Goal: Transaction & Acquisition: Book appointment/travel/reservation

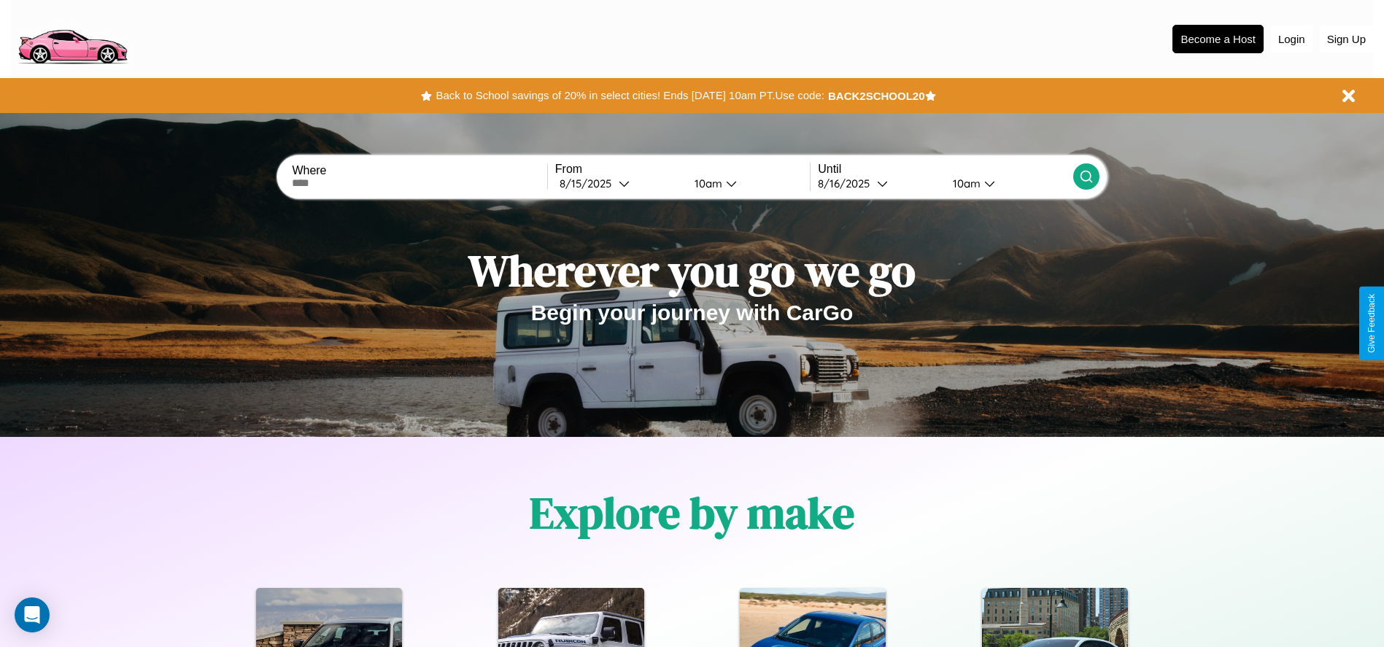
scroll to position [303, 0]
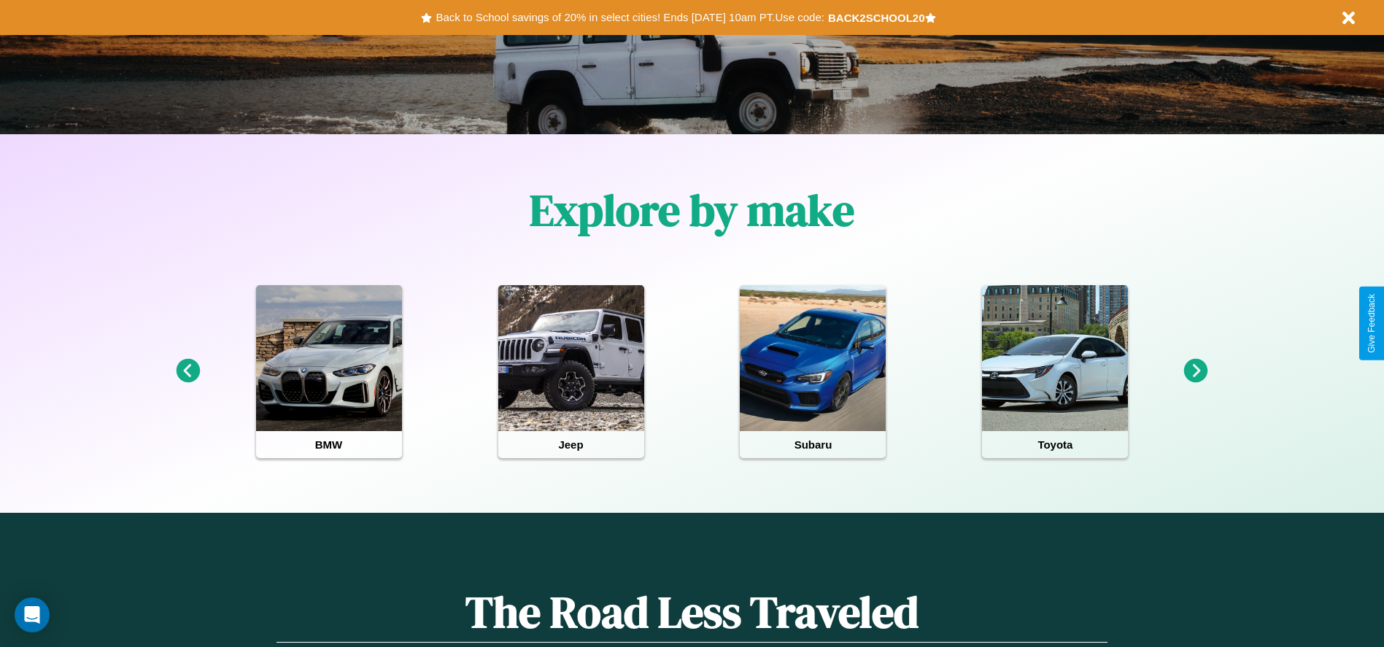
click at [1196, 371] on icon at bounding box center [1196, 371] width 24 height 24
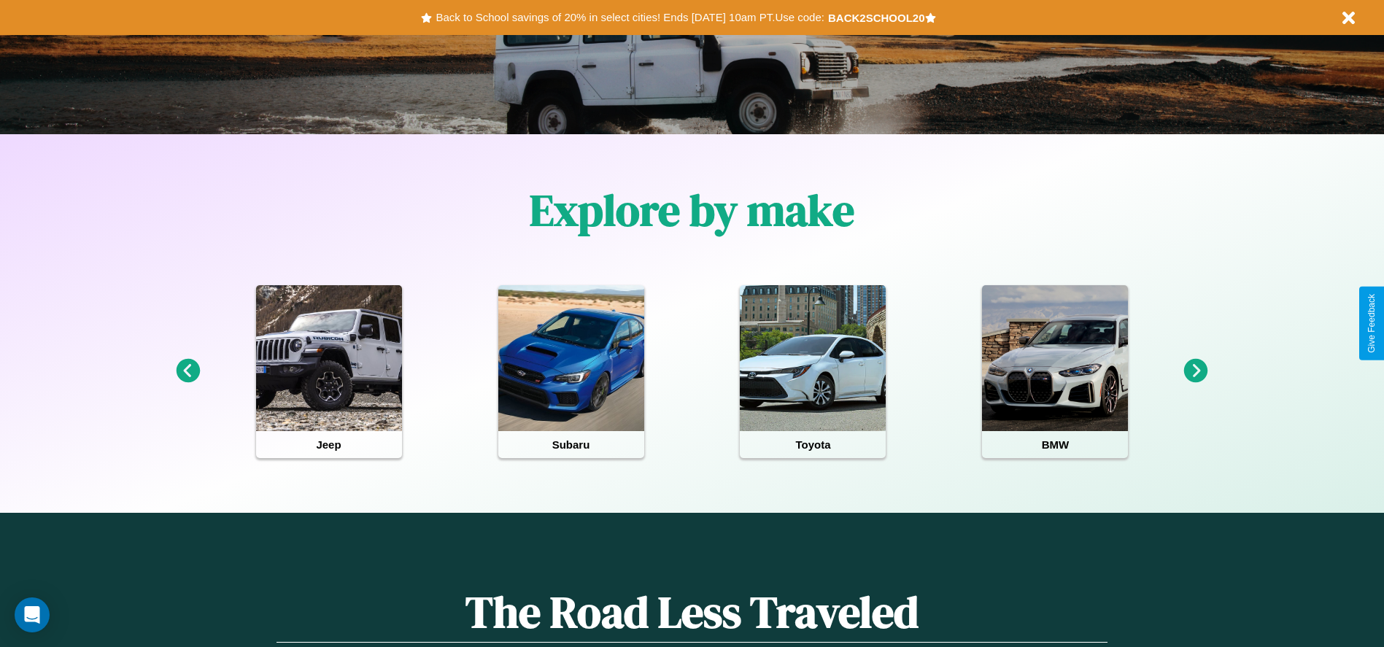
click at [1196, 371] on icon at bounding box center [1196, 371] width 24 height 24
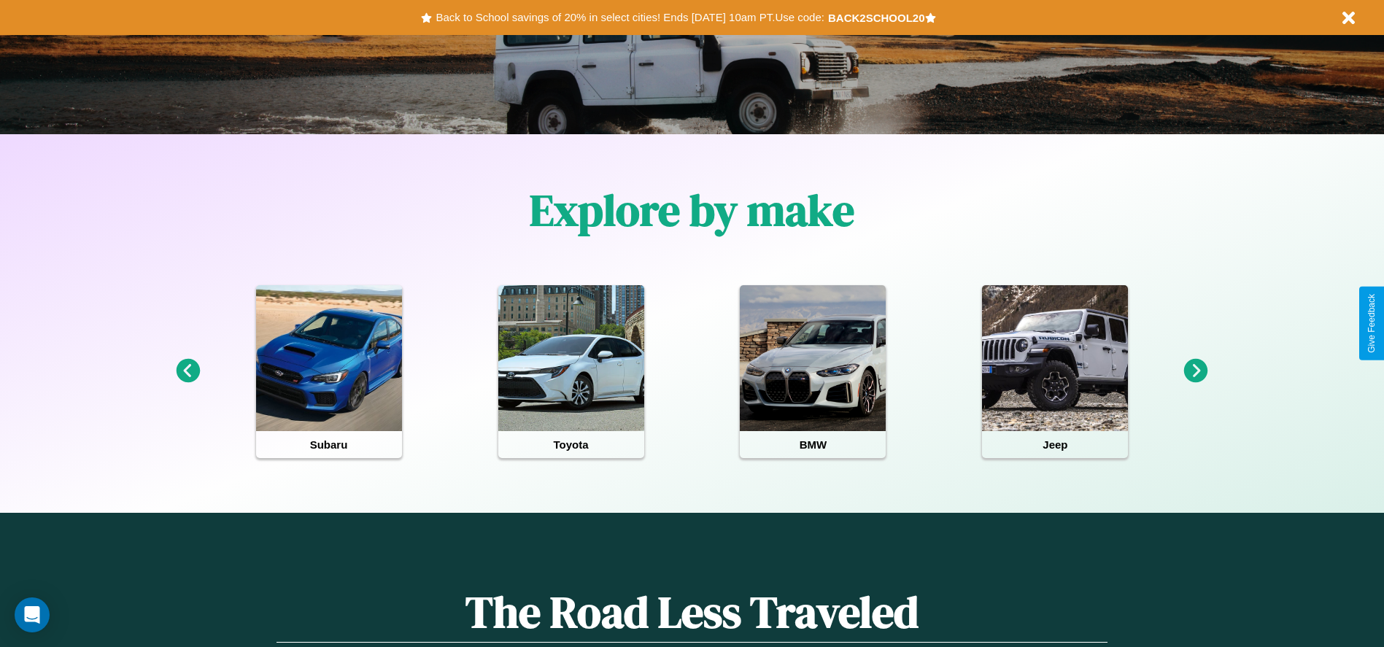
click at [1196, 371] on icon at bounding box center [1196, 371] width 24 height 24
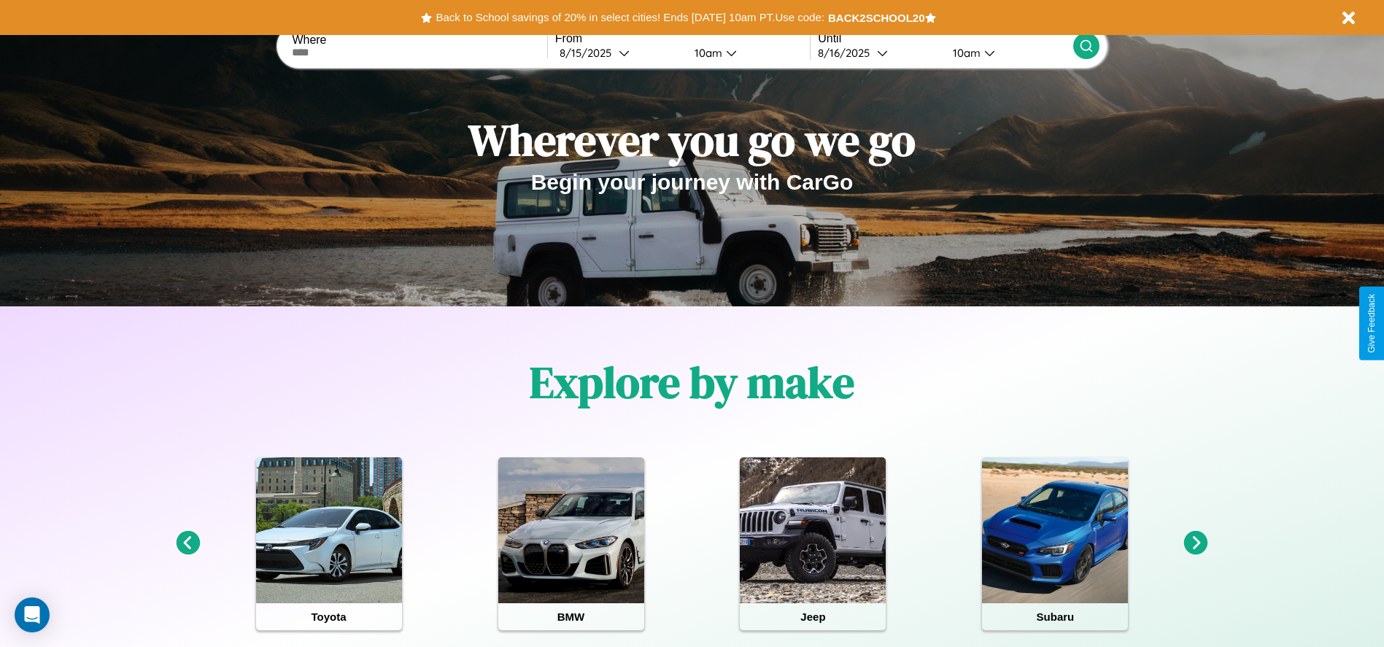
scroll to position [0, 0]
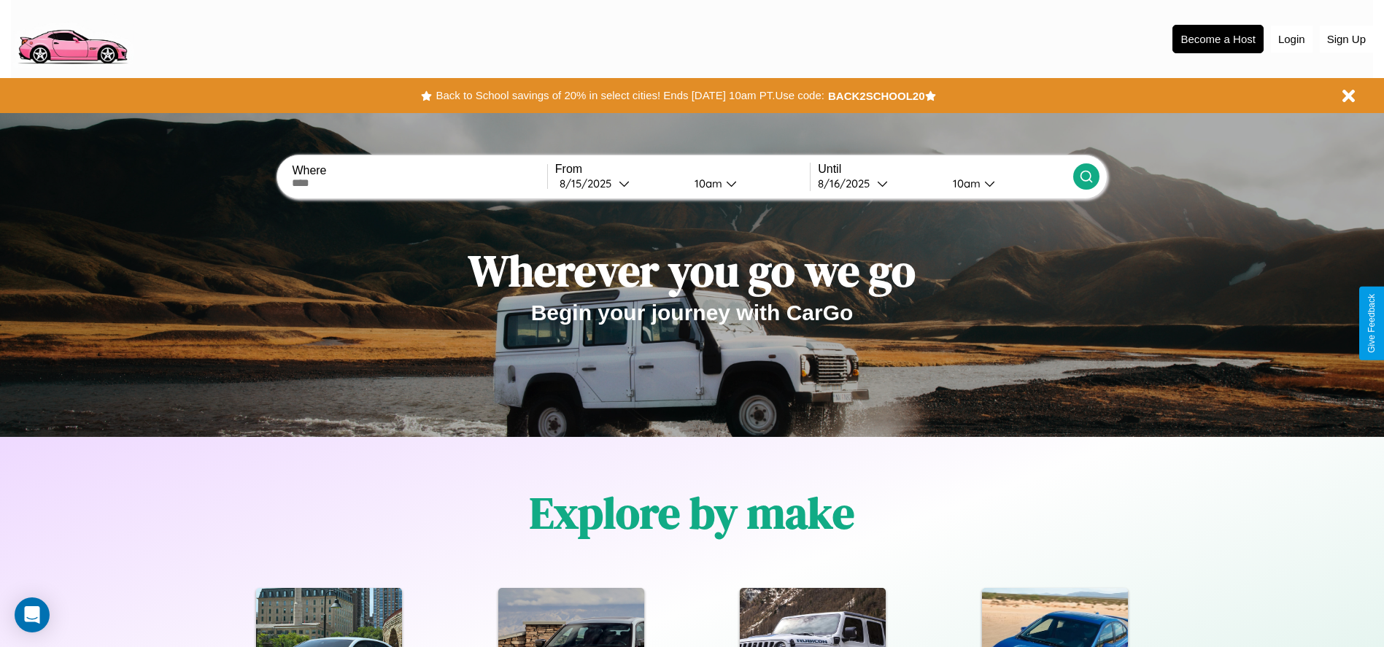
click at [420, 183] on input "text" at bounding box center [419, 183] width 255 height 12
type input "**********"
click at [619, 183] on div "[DATE]" at bounding box center [589, 184] width 59 height 14
select select "*"
select select "****"
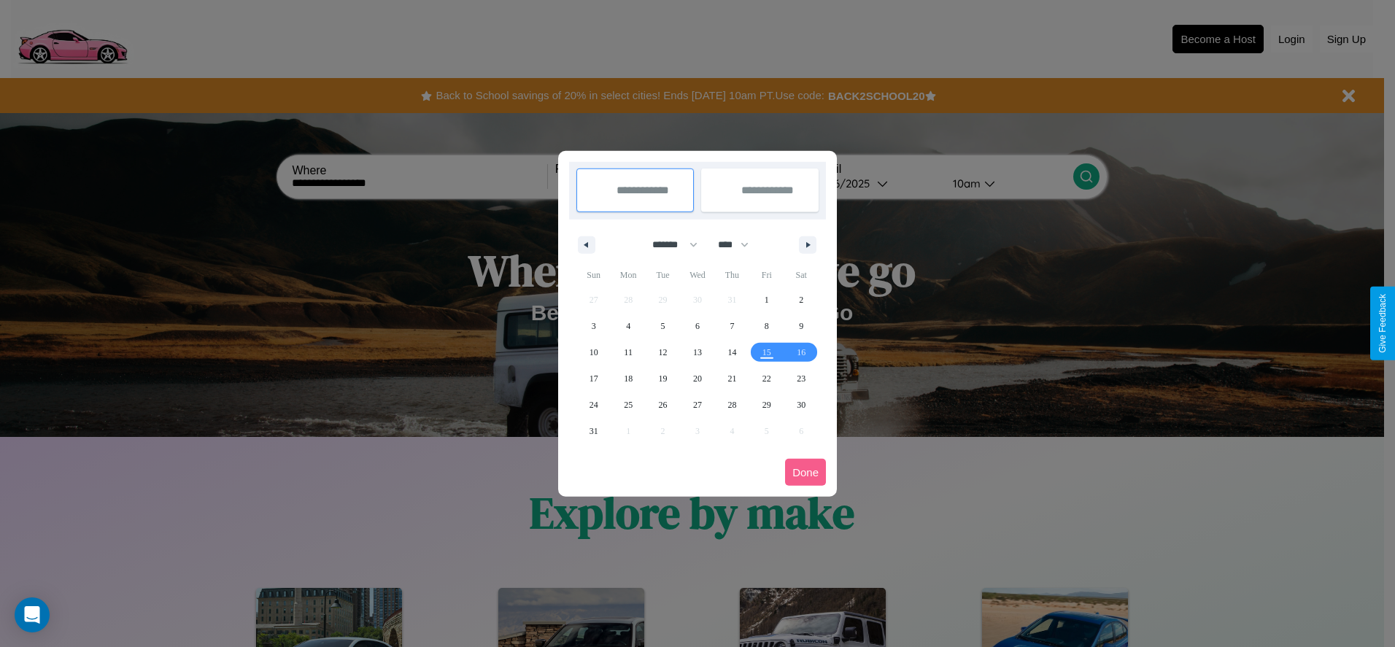
drag, startPoint x: 668, startPoint y: 244, endPoint x: 698, endPoint y: 293, distance: 56.3
click at [668, 244] on select "******* ******** ***** ***** *** **** **** ****** ********* ******* ******** **…" at bounding box center [672, 245] width 62 height 24
click at [697, 404] on span "27" at bounding box center [697, 405] width 9 height 26
type input "**********"
click at [766, 404] on span "29" at bounding box center [767, 405] width 9 height 26
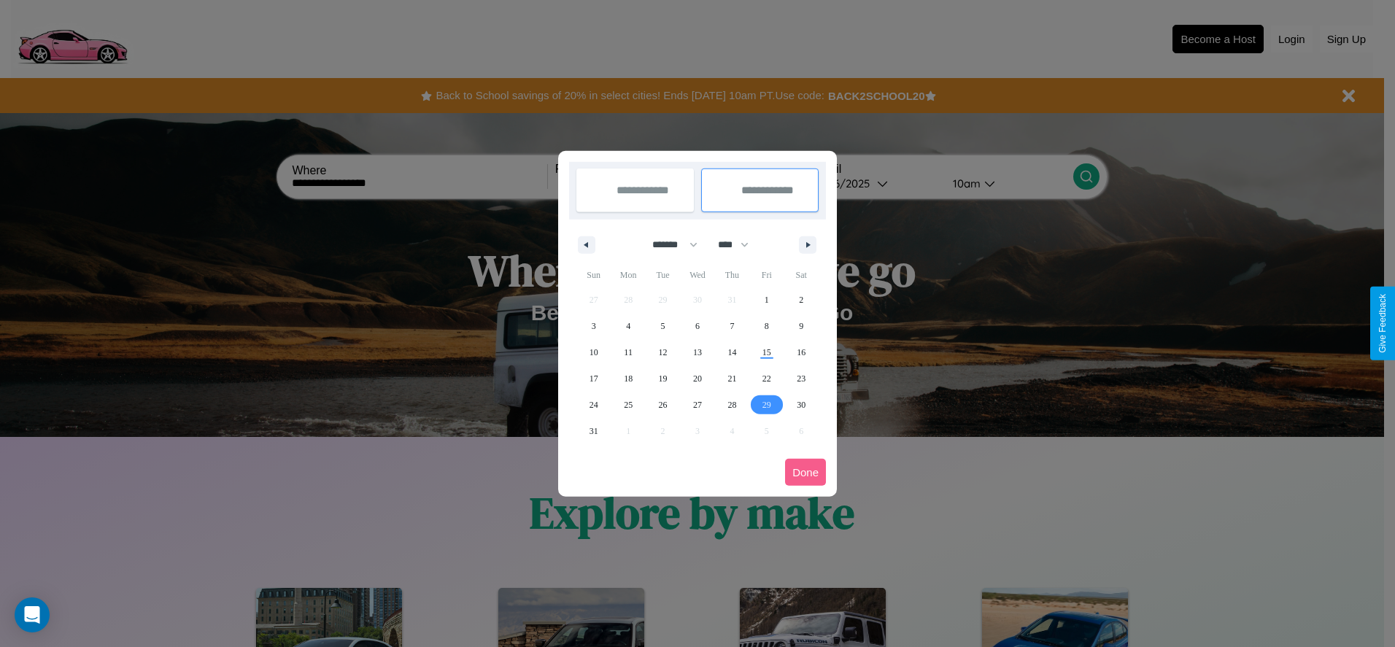
type input "**********"
click at [806, 472] on button "Done" at bounding box center [805, 472] width 41 height 27
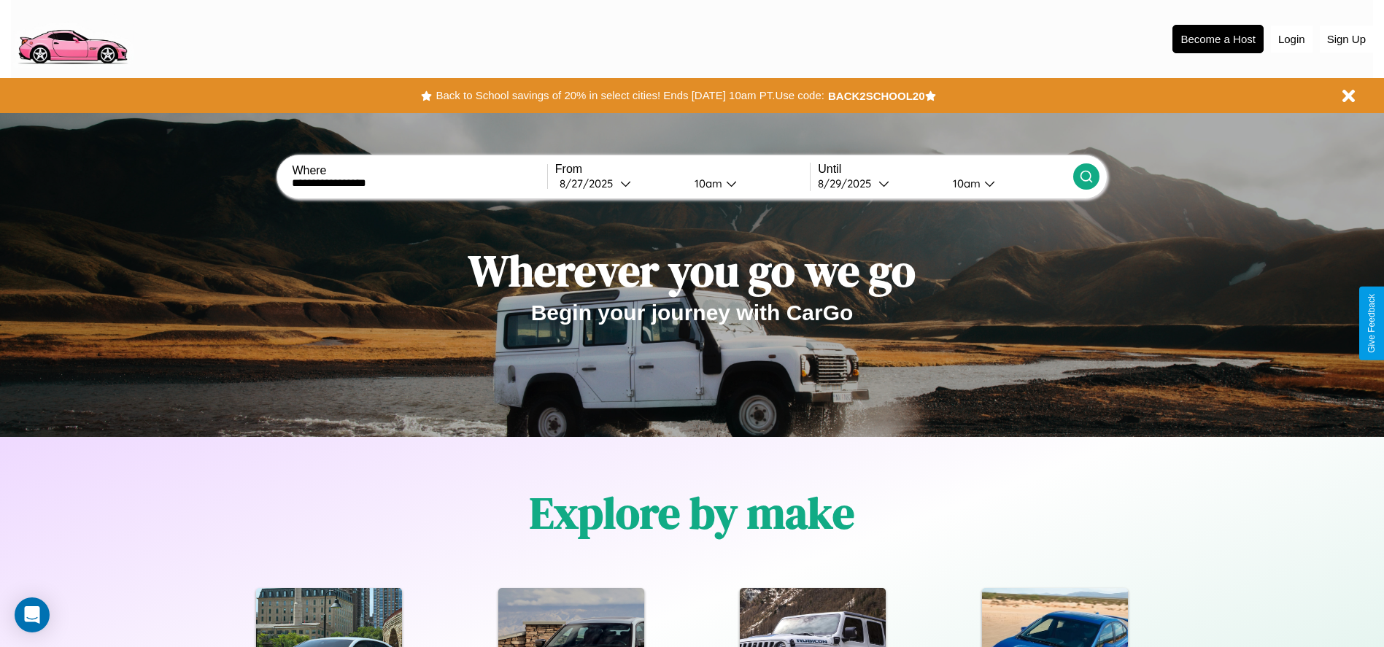
click at [1086, 177] on icon at bounding box center [1086, 176] width 15 height 15
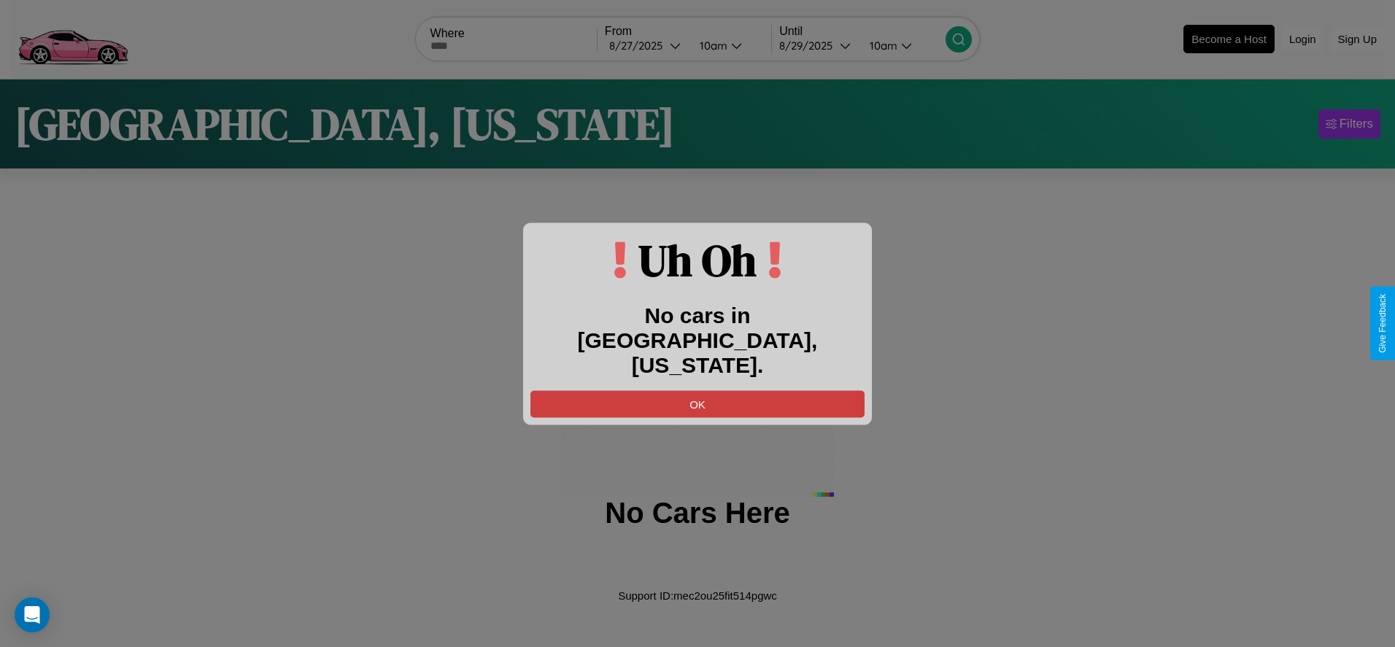
click at [698, 390] on button "OK" at bounding box center [698, 403] width 334 height 27
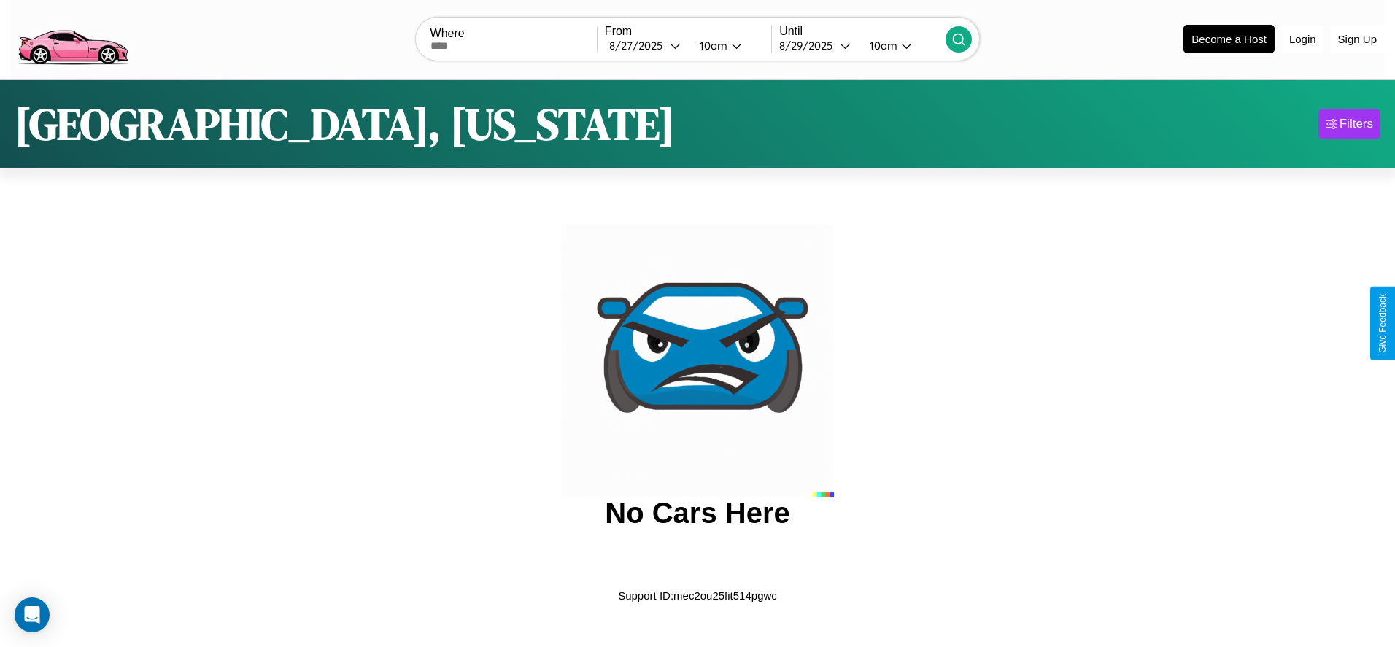
click at [72, 37] on img at bounding box center [72, 37] width 123 height 61
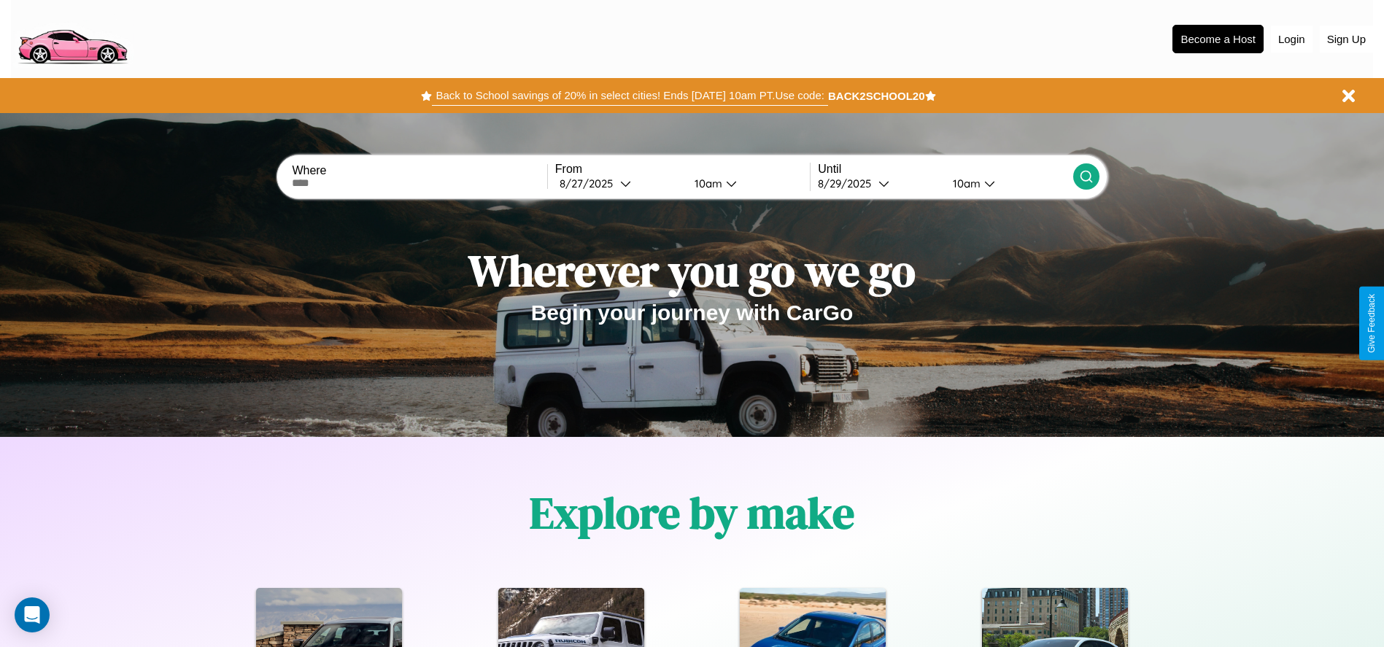
click at [630, 96] on button "Back to School savings of 20% in select cities! Ends [DATE] 10am PT. Use code:" at bounding box center [630, 95] width 396 height 20
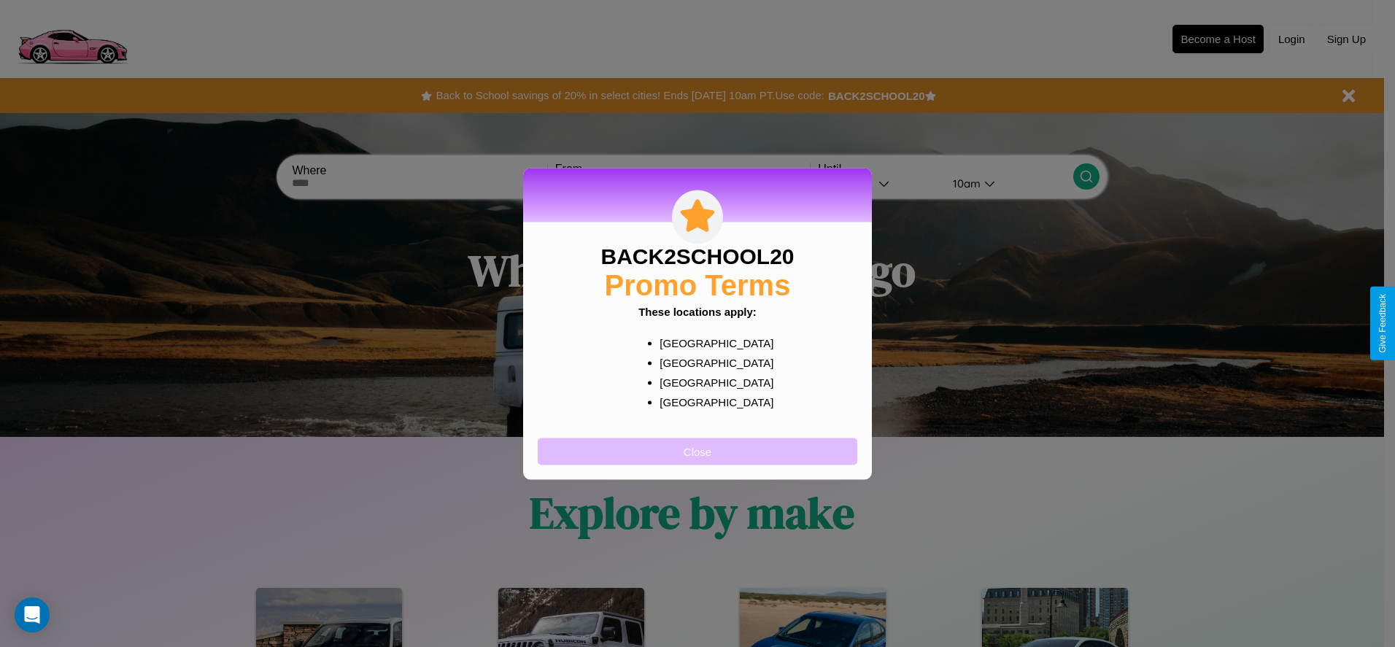
click at [698, 451] on button "Close" at bounding box center [698, 451] width 320 height 27
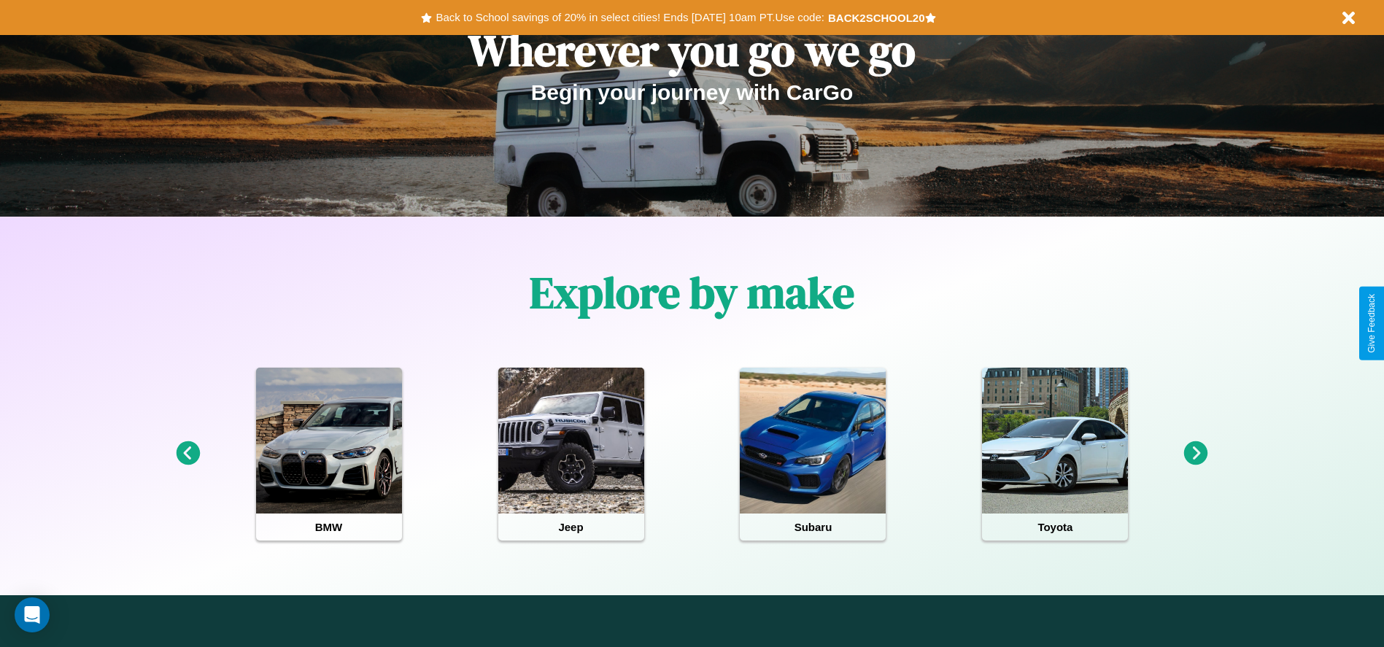
scroll to position [303, 0]
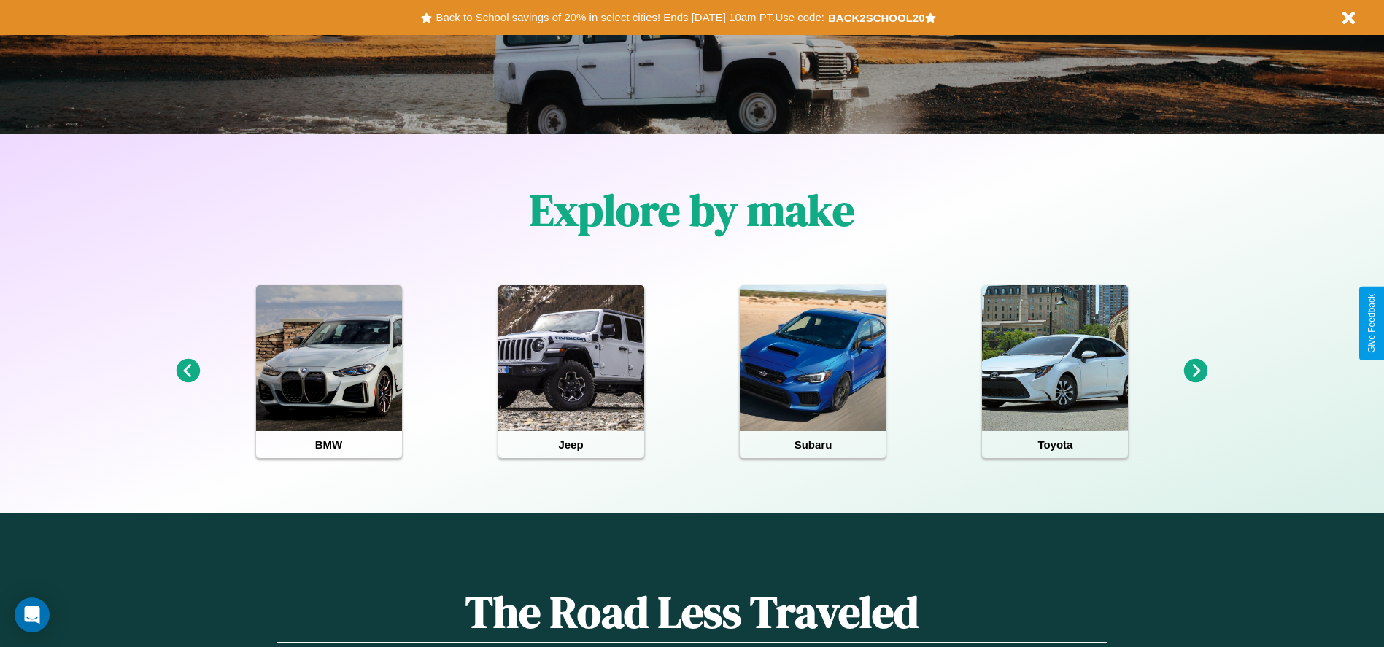
click at [1196, 371] on icon at bounding box center [1196, 371] width 24 height 24
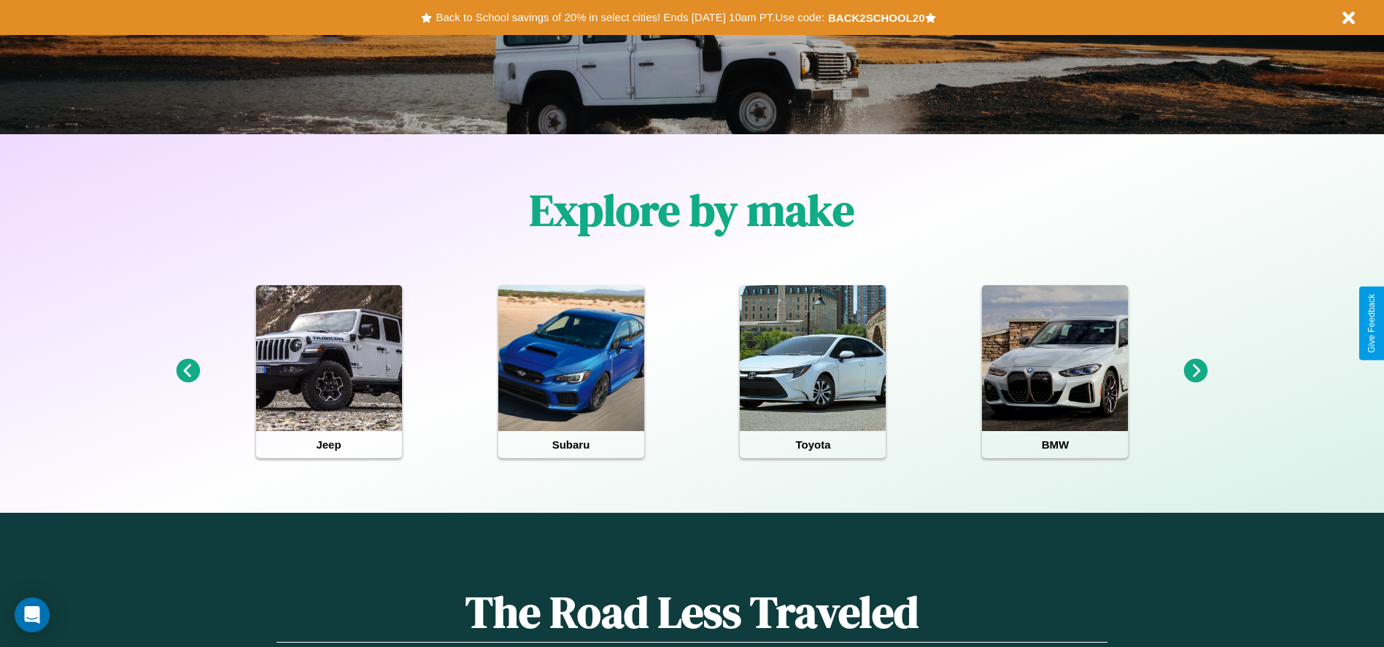
click at [1196, 371] on icon at bounding box center [1196, 371] width 24 height 24
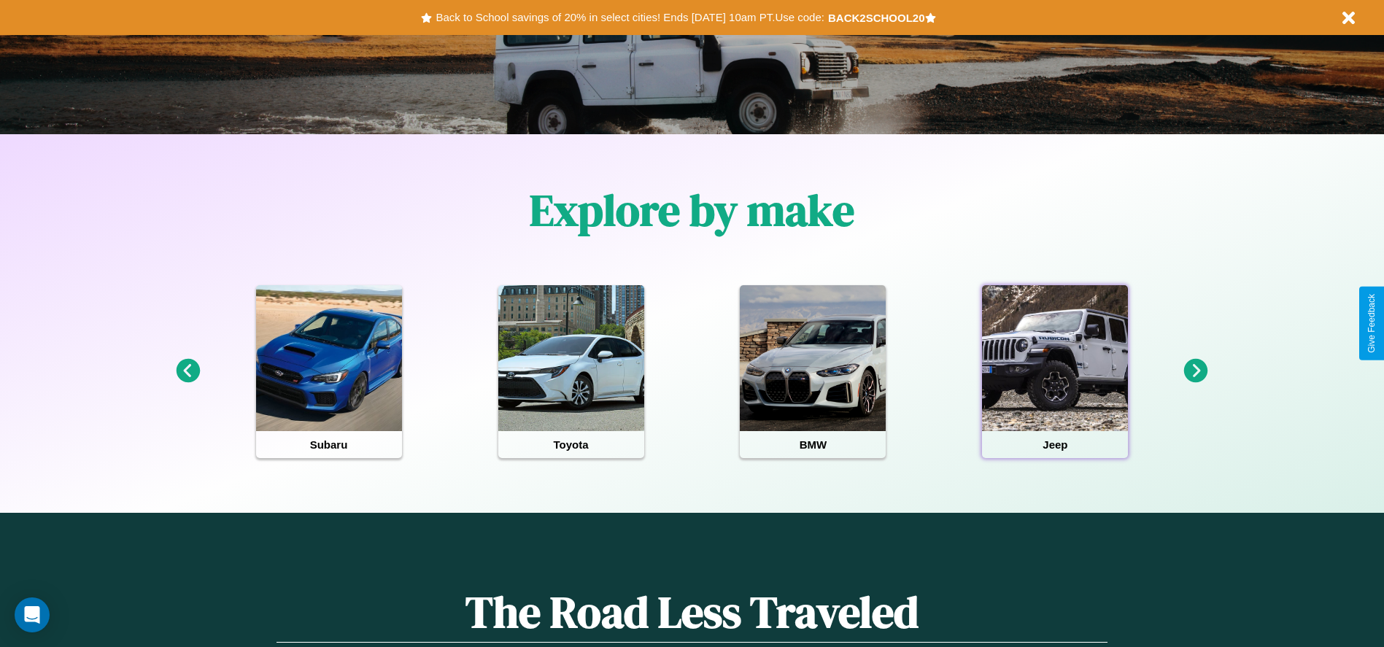
click at [1055, 371] on div at bounding box center [1055, 358] width 146 height 146
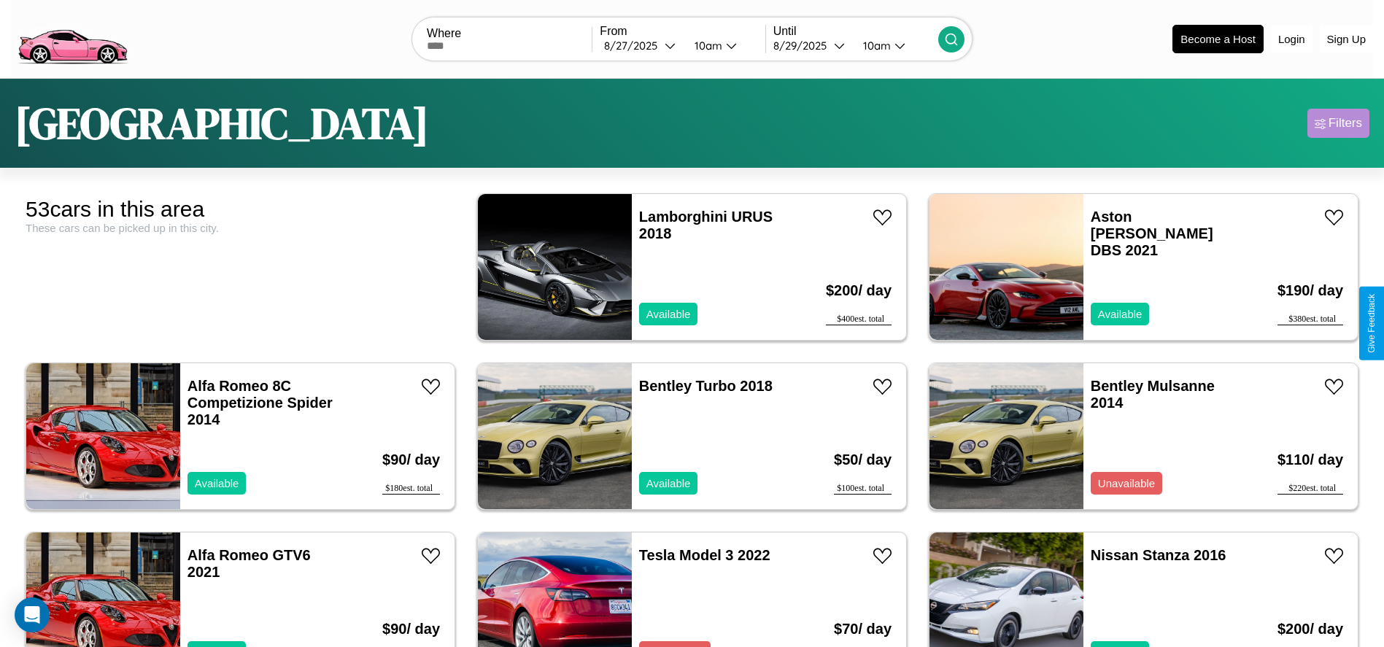
click at [1338, 123] on div "Filters" at bounding box center [1346, 123] width 34 height 15
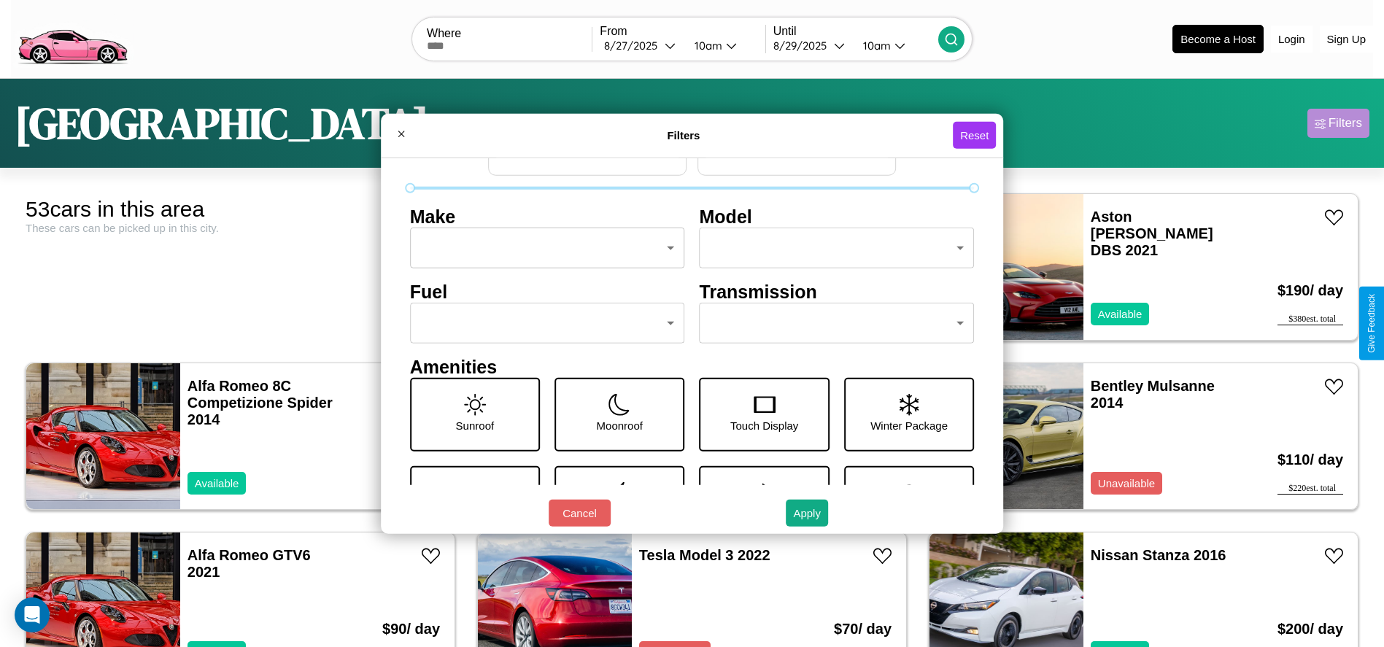
scroll to position [61, 0]
click at [830, 321] on body "CarGo Where From [DATE] 10am Until [DATE] 10am Become a Host Login Sign Up Toky…" at bounding box center [692, 369] width 1384 height 738
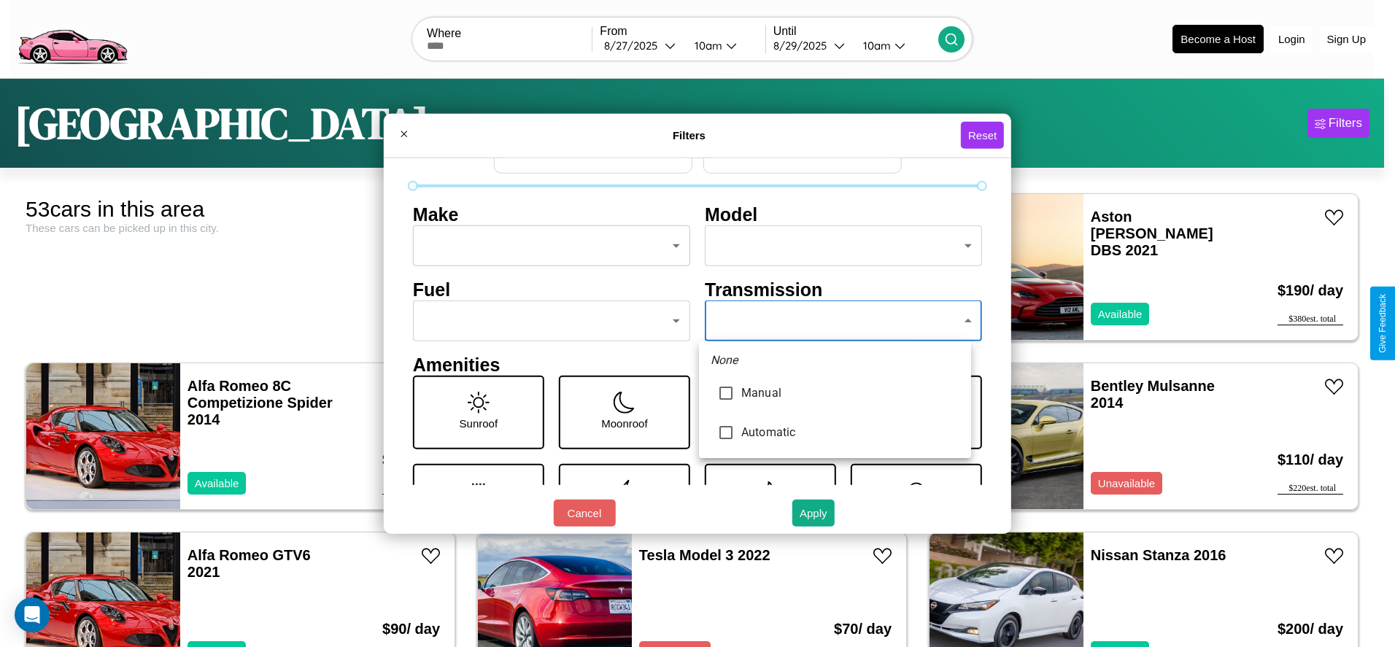
type input "*********"
click at [835, 321] on div at bounding box center [697, 323] width 1395 height 647
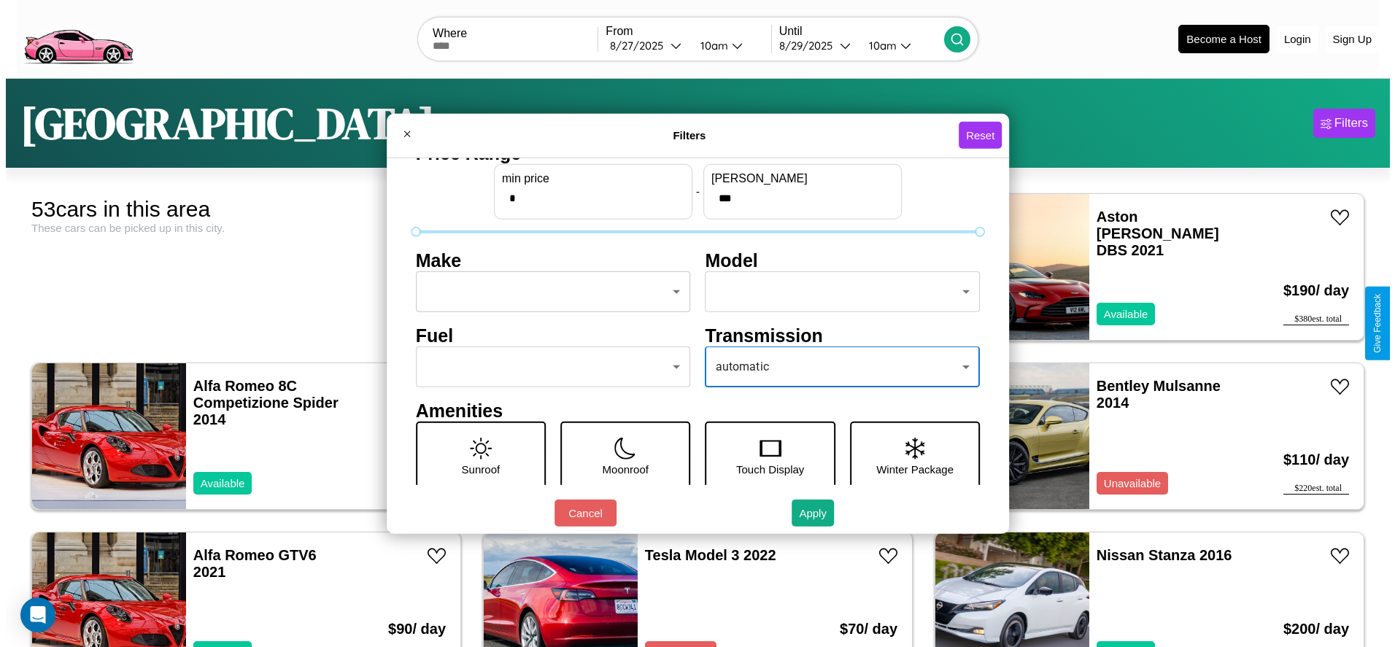
scroll to position [0, 0]
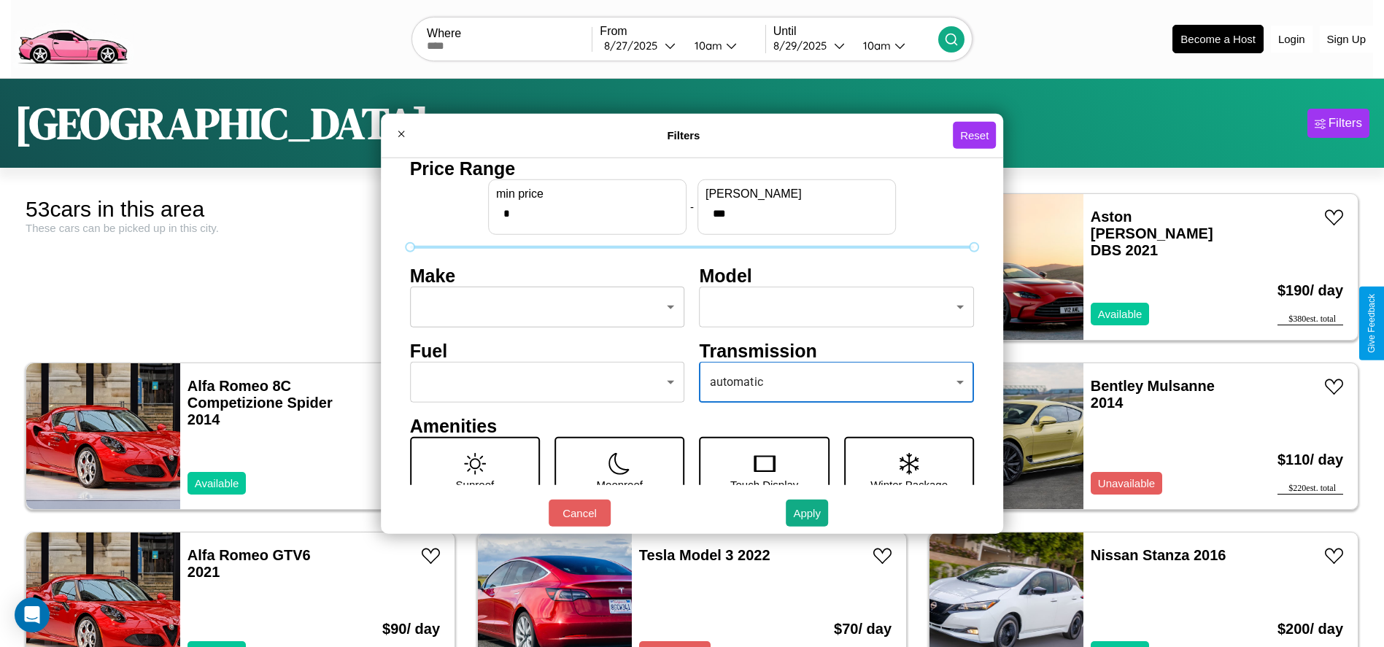
click at [543, 307] on body "CarGo Where From [DATE] 10am Until [DATE] 10am Become a Host Login Sign Up Toky…" at bounding box center [692, 369] width 1384 height 738
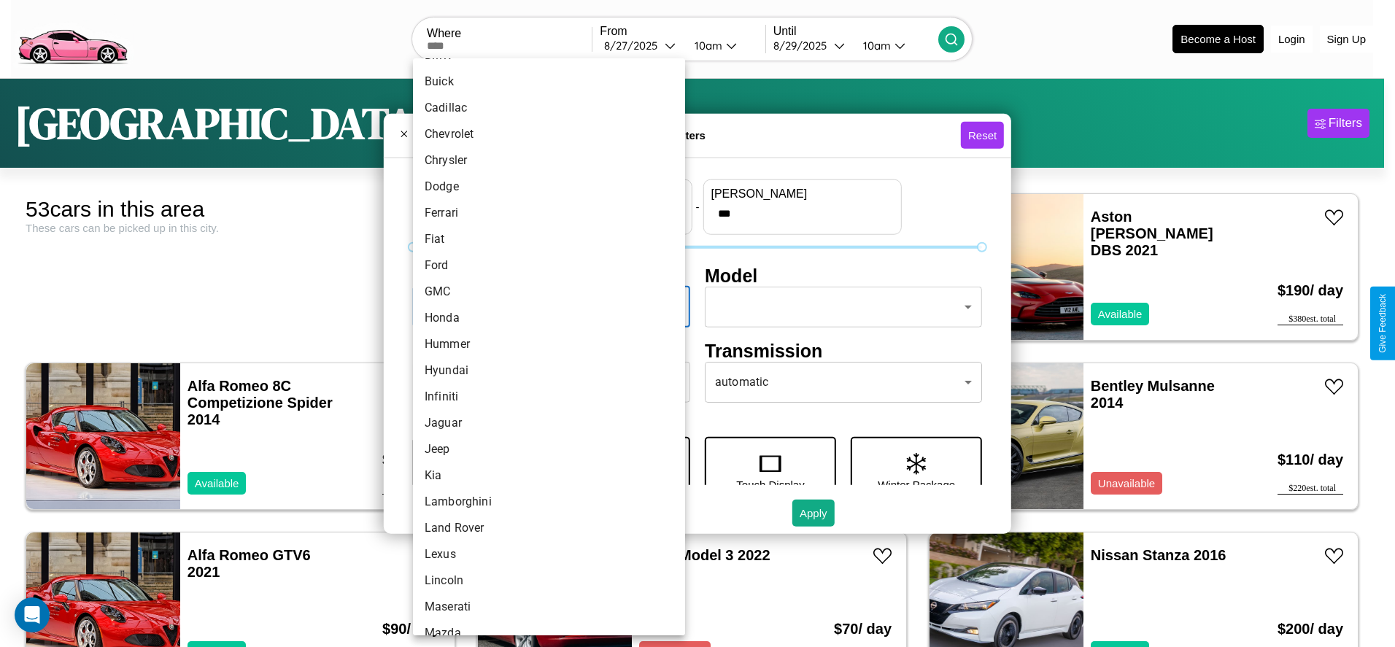
scroll to position [230, 0]
click at [544, 347] on li "Infiniti" at bounding box center [549, 347] width 272 height 26
type input "********"
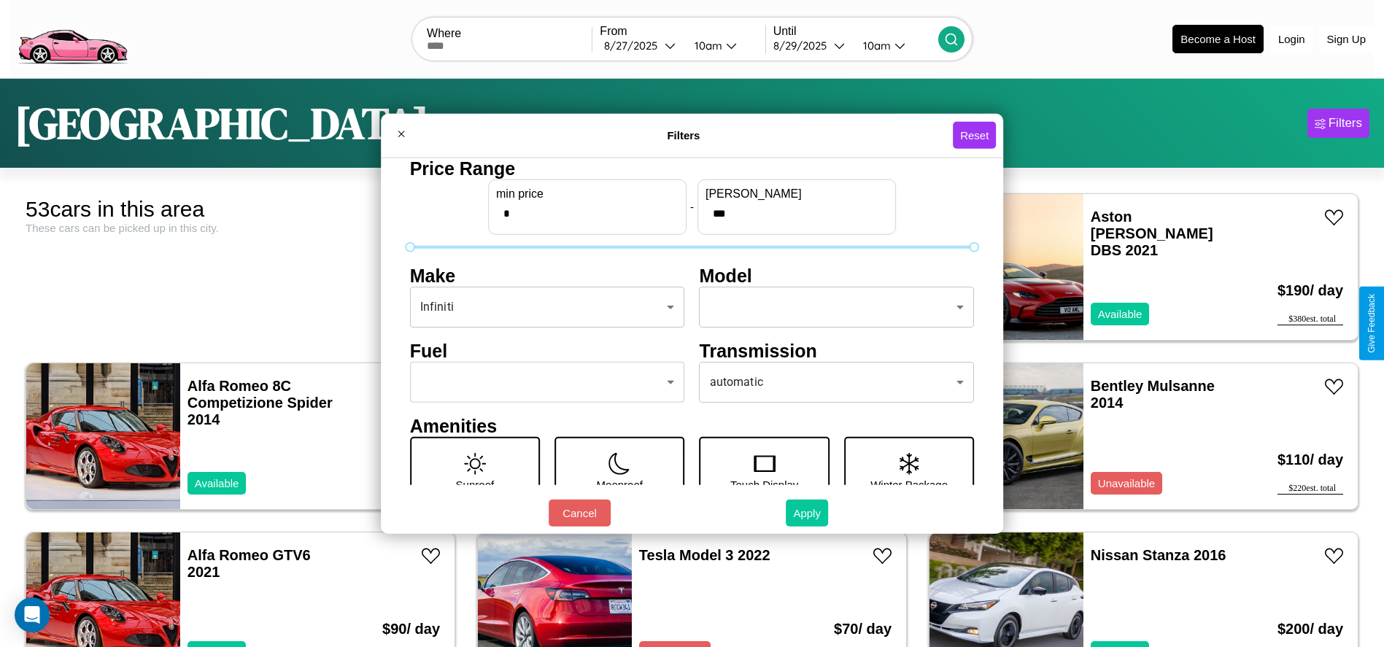
click at [808, 513] on button "Apply" at bounding box center [807, 513] width 42 height 27
